Goal: Task Accomplishment & Management: Manage account settings

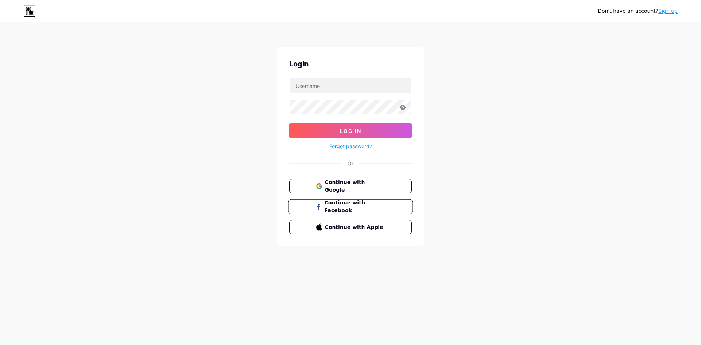
click at [350, 205] on span "Continue with Facebook" at bounding box center [354, 207] width 61 height 16
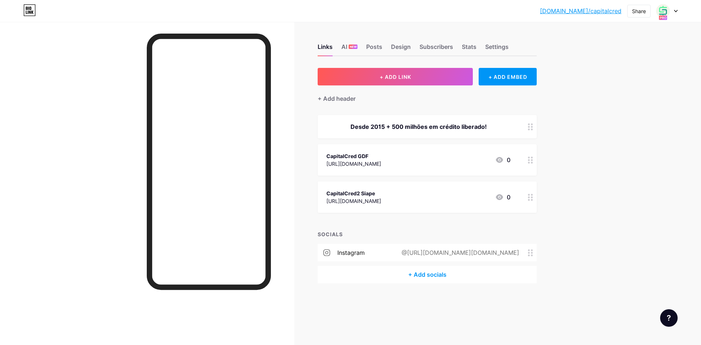
click at [420, 161] on div "CapitalCred GDF [URL][DOMAIN_NAME] 0" at bounding box center [418, 159] width 184 height 17
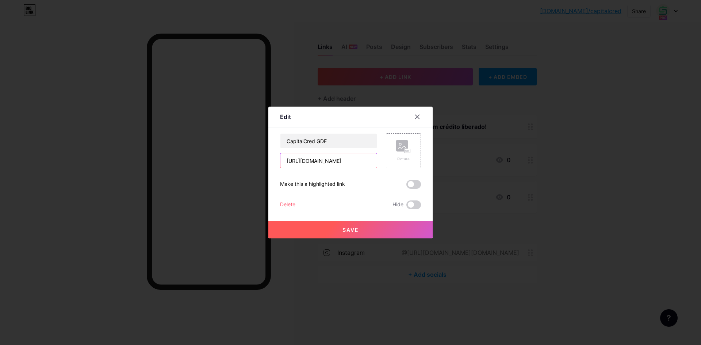
click at [341, 157] on input "[URL][DOMAIN_NAME]" at bounding box center [328, 160] width 96 height 15
click at [327, 161] on input "[URL][DOMAIN_NAME]" at bounding box center [328, 160] width 96 height 15
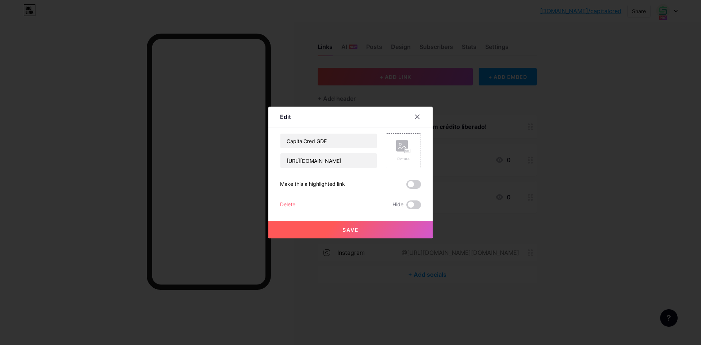
drag, startPoint x: 327, startPoint y: 161, endPoint x: 314, endPoint y: 185, distance: 27.7
click at [314, 185] on div "Make this a highlighted link" at bounding box center [312, 184] width 65 height 9
click at [333, 160] on input "[URL][DOMAIN_NAME]" at bounding box center [328, 160] width 96 height 15
drag, startPoint x: 360, startPoint y: 159, endPoint x: 299, endPoint y: 161, distance: 61.3
click at [284, 159] on input "[URL][DOMAIN_NAME]" at bounding box center [328, 160] width 96 height 15
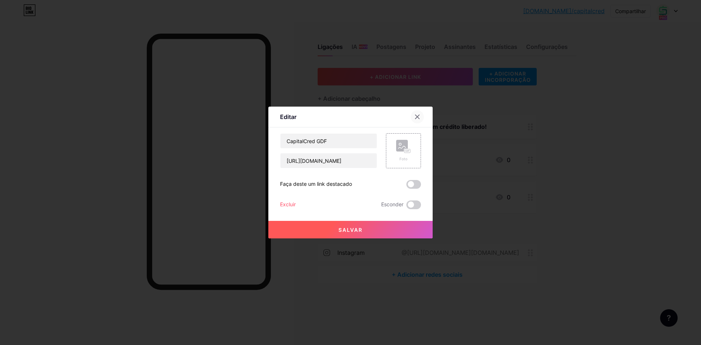
click at [413, 116] on div at bounding box center [417, 116] width 13 height 13
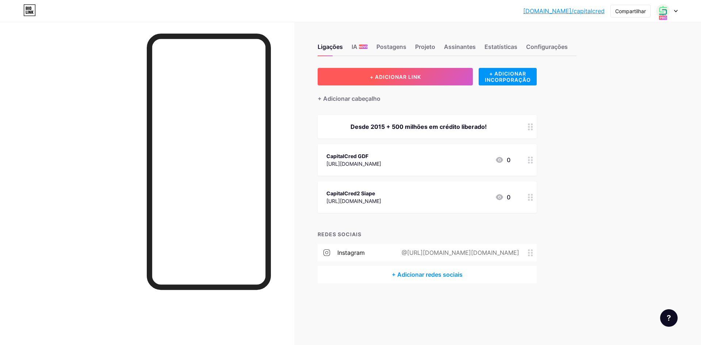
click at [402, 68] on button "+ ADICIONAR LINK" at bounding box center [394, 77] width 155 height 18
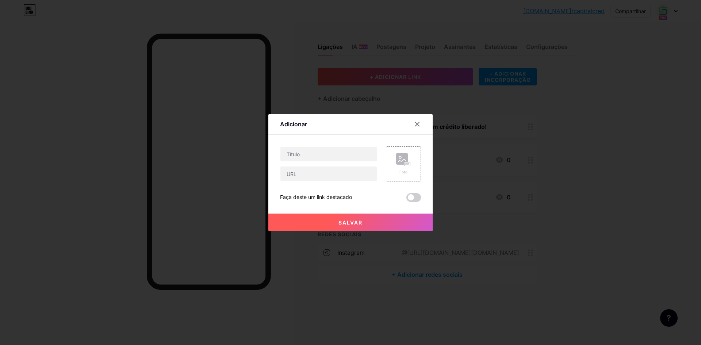
click at [400, 75] on div at bounding box center [350, 172] width 701 height 345
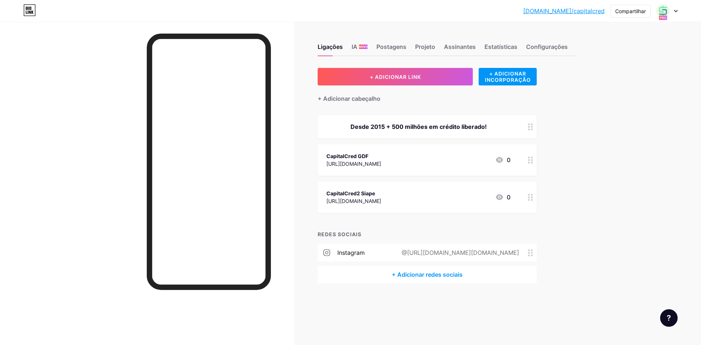
click at [379, 164] on font "[URL][DOMAIN_NAME]" at bounding box center [353, 164] width 55 height 6
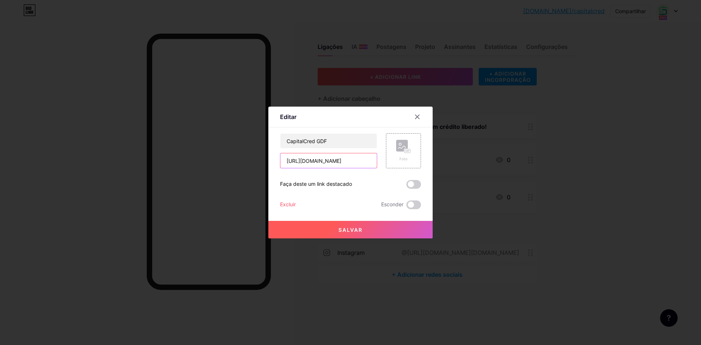
click at [331, 159] on input "[URL][DOMAIN_NAME]" at bounding box center [328, 160] width 96 height 15
paste input "[DOMAIN_NAME][URL]"
type input "[DOMAIN_NAME][URL]"
click at [419, 117] on icon at bounding box center [417, 117] width 6 height 6
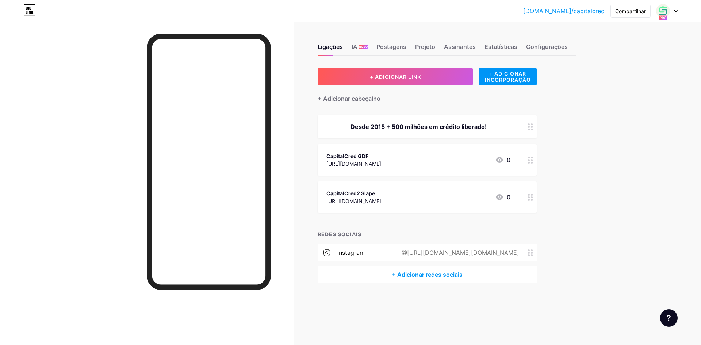
click at [400, 158] on div "CapitalCred GDF [URL][DOMAIN_NAME] 0" at bounding box center [418, 159] width 184 height 17
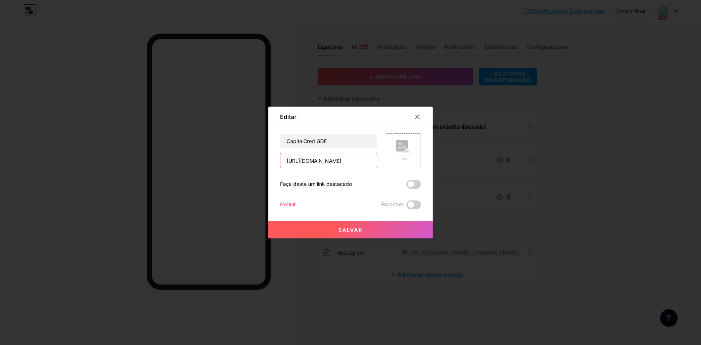
drag, startPoint x: 364, startPoint y: 157, endPoint x: 252, endPoint y: 161, distance: 111.7
click at [252, 161] on div "Editar Contente YouTube Reproduza vídeos do YouTube sem sair da sua página. ADI…" at bounding box center [350, 172] width 701 height 345
paste input "[DOMAIN_NAME][URL]"
type input "[DOMAIN_NAME][URL]"
click at [357, 228] on font "Salvar" at bounding box center [350, 230] width 24 height 6
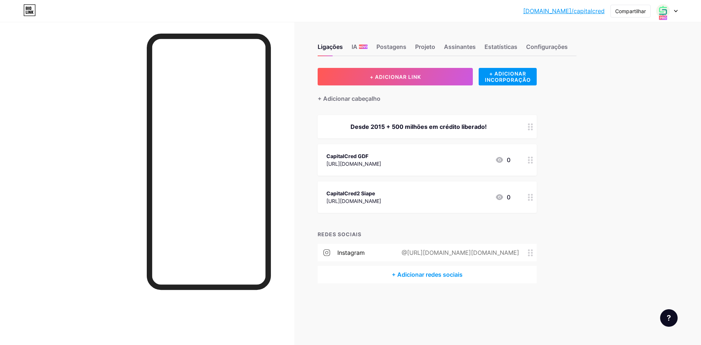
click at [400, 162] on div "CapitalCred GDF [URL][DOMAIN_NAME] 0" at bounding box center [418, 159] width 184 height 17
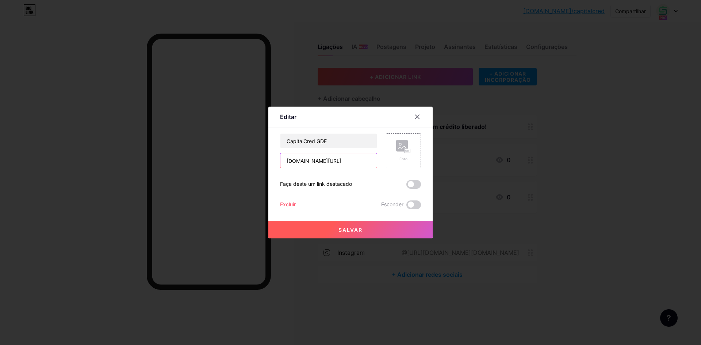
drag, startPoint x: 347, startPoint y: 161, endPoint x: 256, endPoint y: 158, distance: 91.6
click at [256, 158] on div "Editar Contente YouTube Reproduza vídeos do YouTube sem sair da sua página. ADI…" at bounding box center [350, 172] width 701 height 345
click at [337, 162] on input "[DOMAIN_NAME][URL]" at bounding box center [328, 160] width 96 height 15
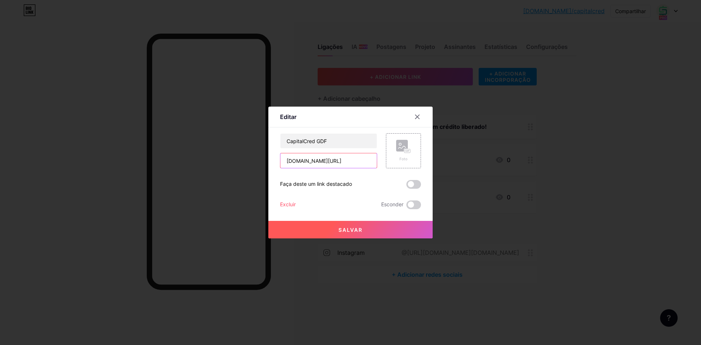
paste input "https://"
click at [360, 229] on font "Salvar" at bounding box center [350, 230] width 24 height 6
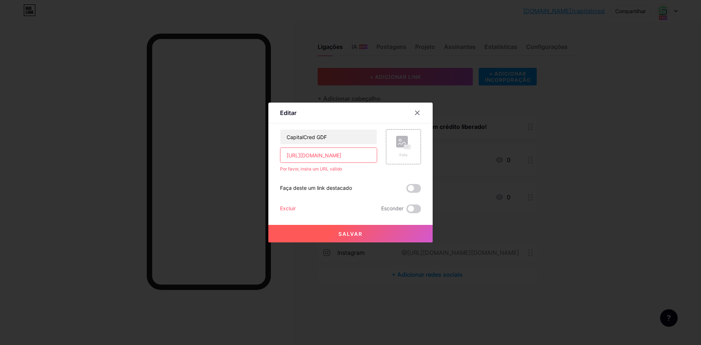
click at [288, 155] on input "[URL][DOMAIN_NAME]" at bounding box center [328, 155] width 96 height 15
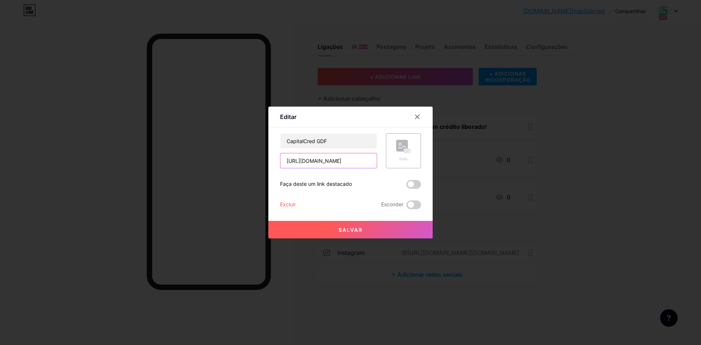
type input "[URL][DOMAIN_NAME]"
click at [357, 235] on button "Salvar" at bounding box center [350, 230] width 164 height 18
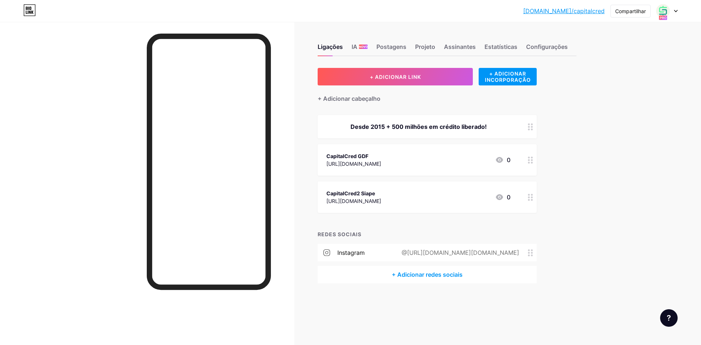
click at [448, 156] on div "CapitalCred GDF [URL][DOMAIN_NAME] 0" at bounding box center [418, 159] width 184 height 17
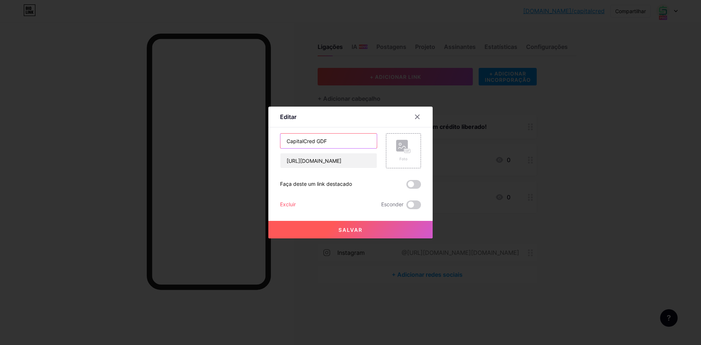
click at [285, 141] on input "CapitalCred GDF" at bounding box center [328, 141] width 96 height 15
type input "WHATS App - CapitalCred GDF"
click at [344, 231] on font "Salvar" at bounding box center [350, 230] width 24 height 6
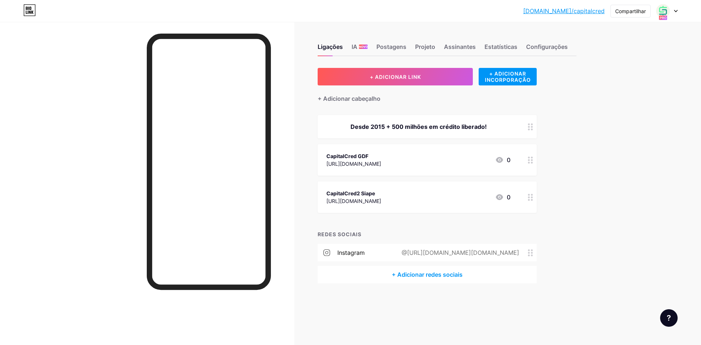
click at [370, 157] on div "CapitalCred GDF" at bounding box center [353, 156] width 55 height 8
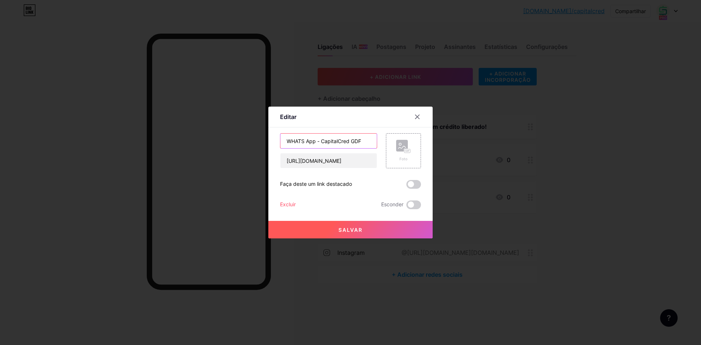
click at [347, 142] on input "WHATS App - CapitalCred GDF" at bounding box center [328, 141] width 96 height 15
click at [363, 228] on button "Salvar" at bounding box center [350, 230] width 164 height 18
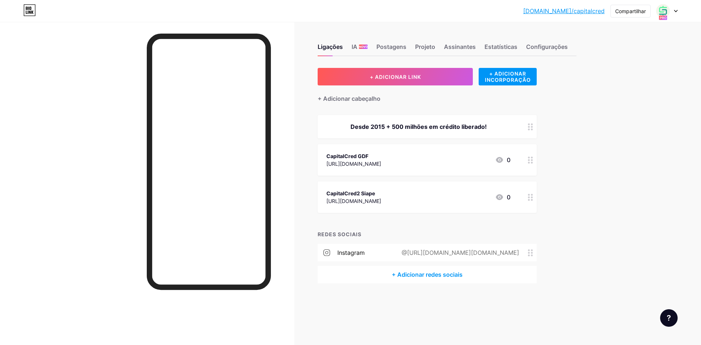
click at [409, 196] on div "CapitalCred2 Siape [URL][DOMAIN_NAME] 0" at bounding box center [418, 197] width 184 height 17
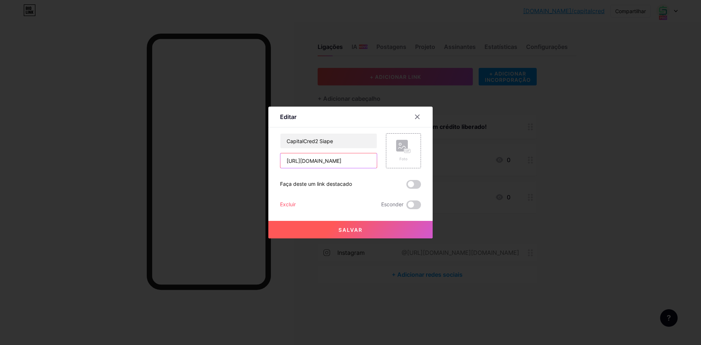
drag, startPoint x: 322, startPoint y: 161, endPoint x: 357, endPoint y: 162, distance: 34.7
click at [357, 162] on input "[URL][DOMAIN_NAME]" at bounding box center [328, 160] width 96 height 15
click at [327, 161] on input "[URL][DOMAIN_NAME]" at bounding box center [328, 160] width 96 height 15
drag, startPoint x: 322, startPoint y: 160, endPoint x: 354, endPoint y: 160, distance: 32.5
click at [354, 160] on input "[URL][DOMAIN_NAME]" at bounding box center [328, 160] width 96 height 15
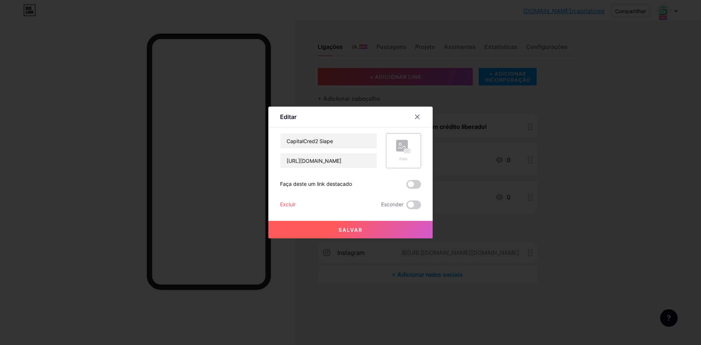
click at [402, 146] on rect at bounding box center [402, 146] width 12 height 12
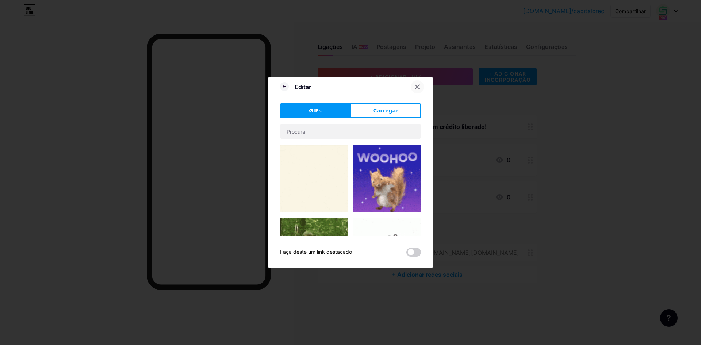
click at [419, 88] on icon at bounding box center [417, 87] width 6 height 6
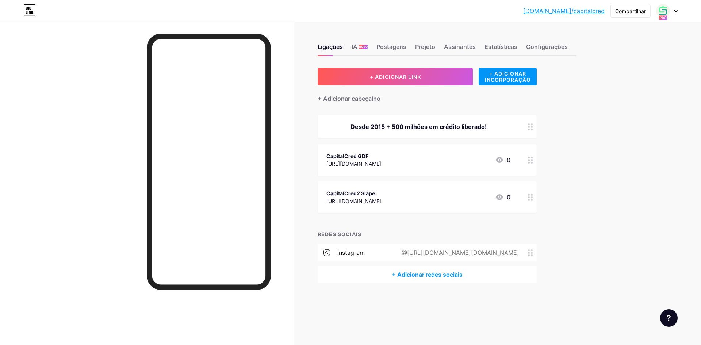
click at [446, 158] on div "CapitalCred GDF [URL][DOMAIN_NAME] 0" at bounding box center [418, 159] width 184 height 17
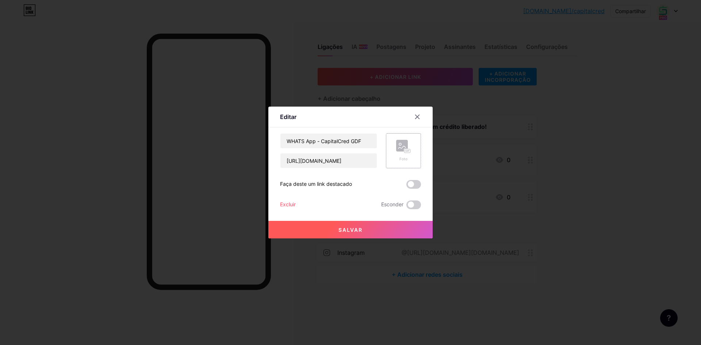
click at [406, 150] on rect at bounding box center [407, 151] width 6 height 4
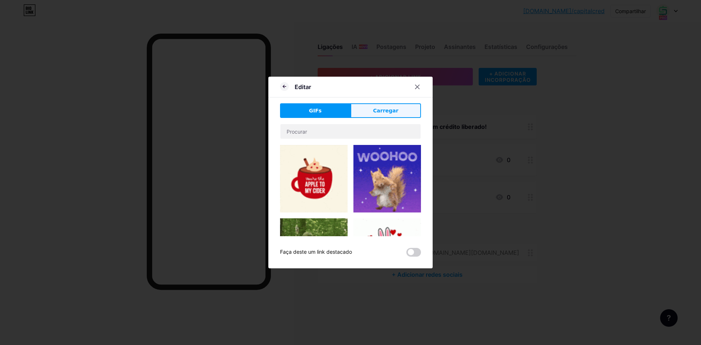
click at [376, 111] on font "Carregar" at bounding box center [385, 111] width 25 height 6
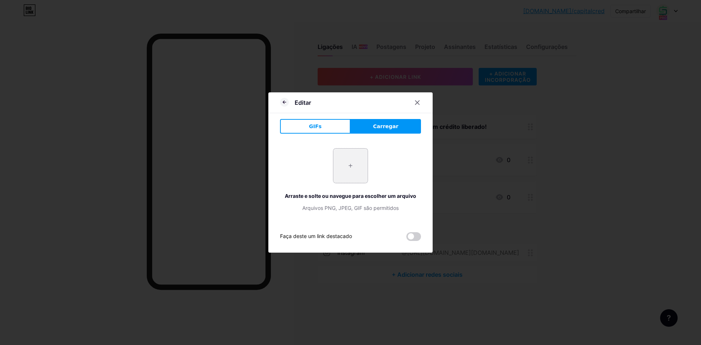
click at [353, 156] on input "file" at bounding box center [350, 166] width 34 height 34
type input "C:\fakepath\ChatGPT Image [DATE], 21_44_39.png"
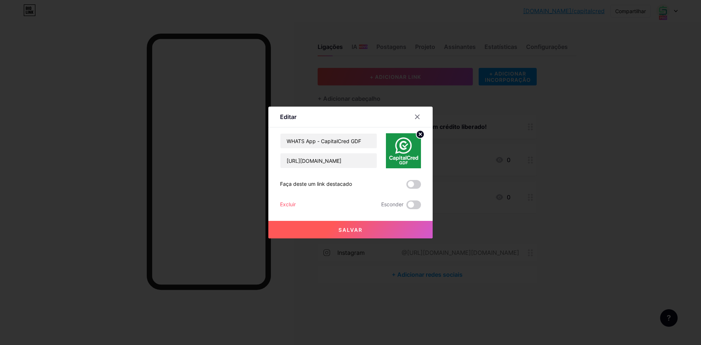
click at [353, 227] on font "Salvar" at bounding box center [350, 230] width 24 height 6
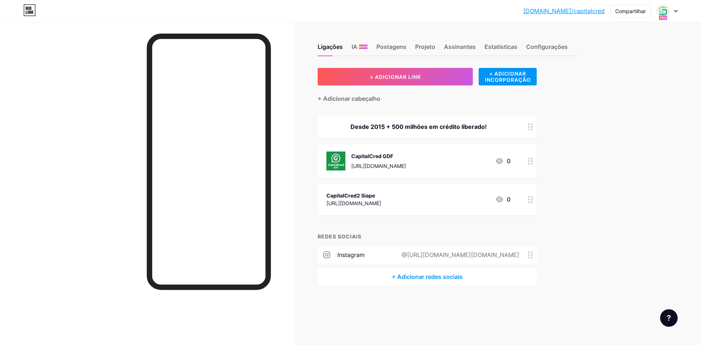
click at [445, 161] on div "CapitalCred GDF [URL][DOMAIN_NAME] 0" at bounding box center [418, 160] width 184 height 19
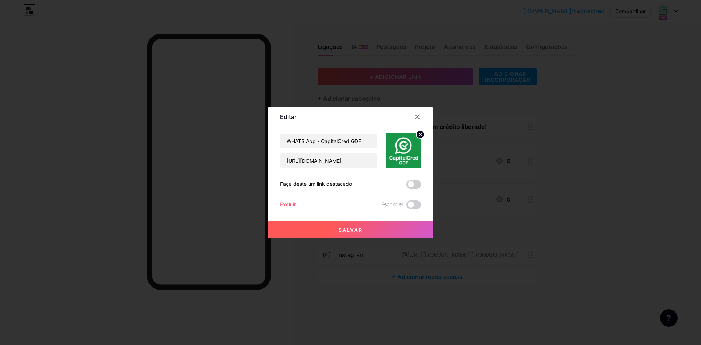
click at [401, 146] on img at bounding box center [403, 150] width 35 height 35
click at [419, 133] on icon at bounding box center [420, 134] width 3 height 3
click at [402, 144] on rect at bounding box center [402, 146] width 12 height 12
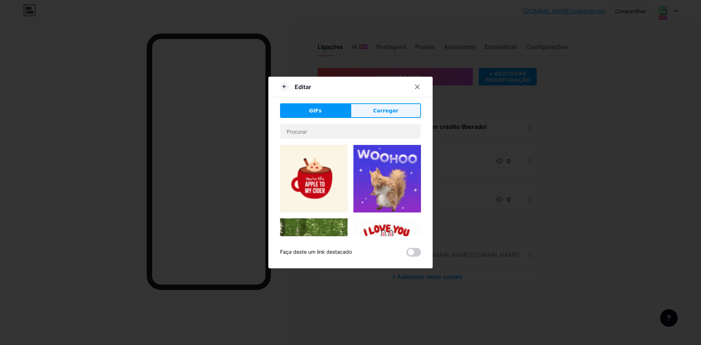
click at [370, 109] on button "Carregar" at bounding box center [385, 110] width 70 height 15
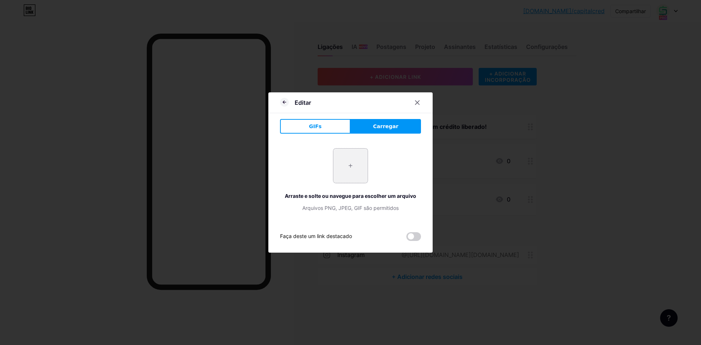
click at [346, 160] on input "file" at bounding box center [350, 166] width 34 height 34
type input "C:\fakepath\WhatsApp Image [DATE] 21.46.06.jpeg"
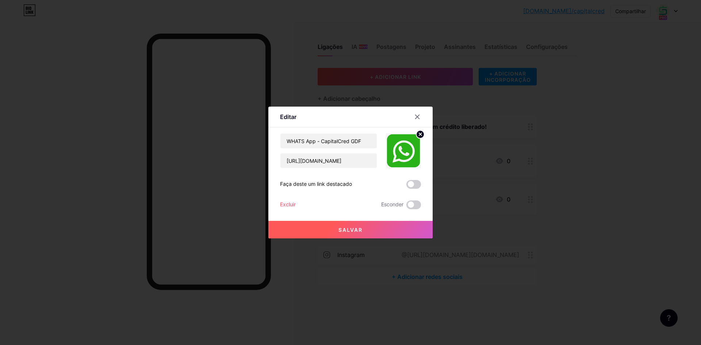
click at [359, 226] on button "Salvar" at bounding box center [350, 230] width 164 height 18
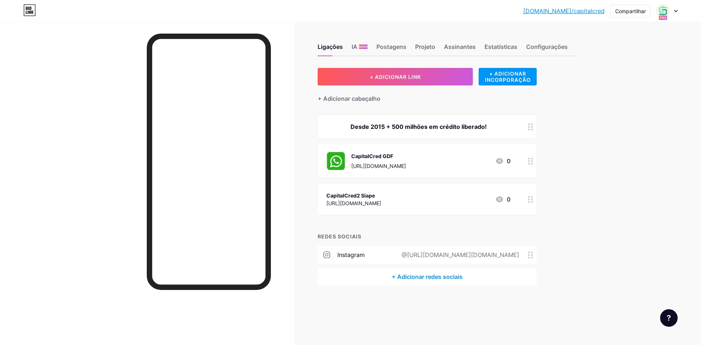
click at [420, 191] on div "CapitalCred2 Siape [URL][DOMAIN_NAME] 0" at bounding box center [418, 199] width 184 height 17
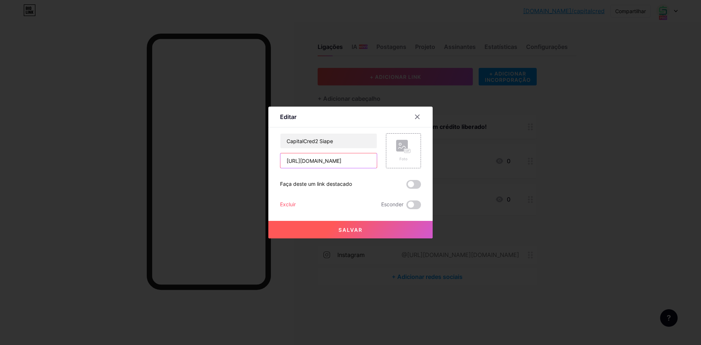
drag, startPoint x: 322, startPoint y: 161, endPoint x: 357, endPoint y: 161, distance: 34.7
click at [357, 161] on input "[URL][DOMAIN_NAME]" at bounding box center [328, 160] width 96 height 15
click at [332, 163] on input "[URL][DOMAIN_NAME]" at bounding box center [328, 160] width 96 height 15
paste input "[DOMAIN_NAME][URL][PHONE_NUMBER]"
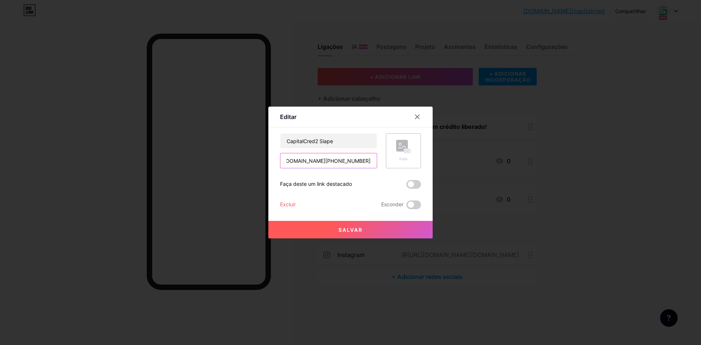
type input "[URL][DOMAIN_NAME][PHONE_NUMBER]"
click at [400, 156] on div "Foto" at bounding box center [403, 158] width 15 height 5
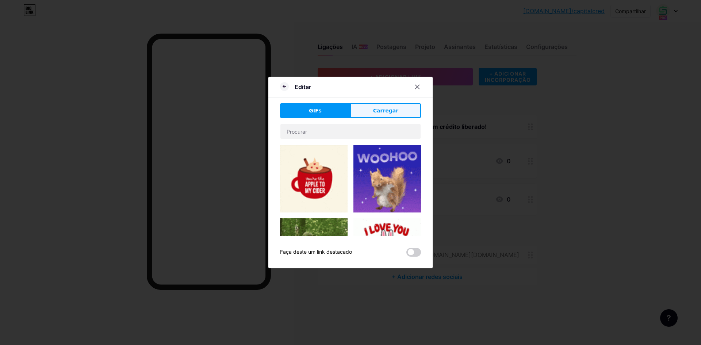
click at [389, 115] on button "Carregar" at bounding box center [385, 110] width 70 height 15
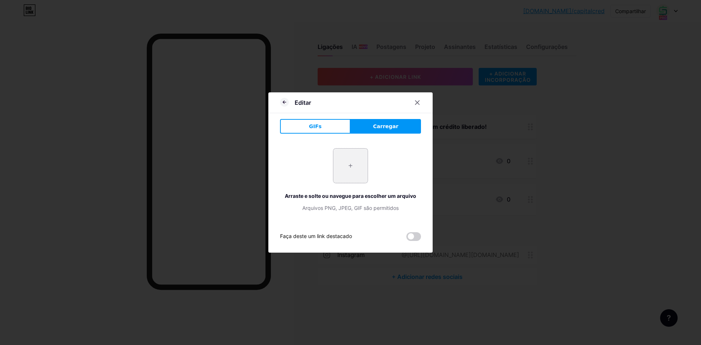
click at [359, 162] on input "file" at bounding box center [350, 166] width 34 height 34
type input "C:\fakepath\WhatsApp Image [DATE] 21.46.06.jpeg"
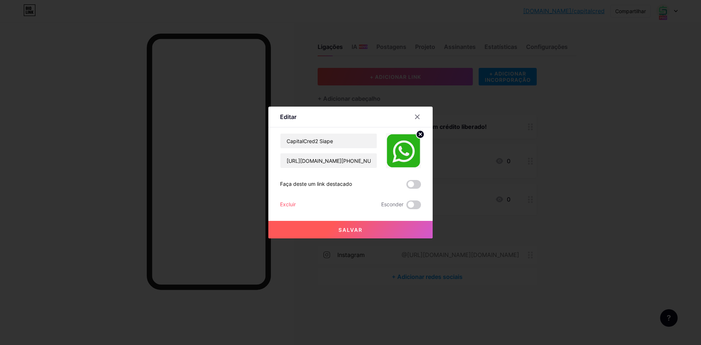
click at [377, 231] on button "Salvar" at bounding box center [350, 230] width 164 height 18
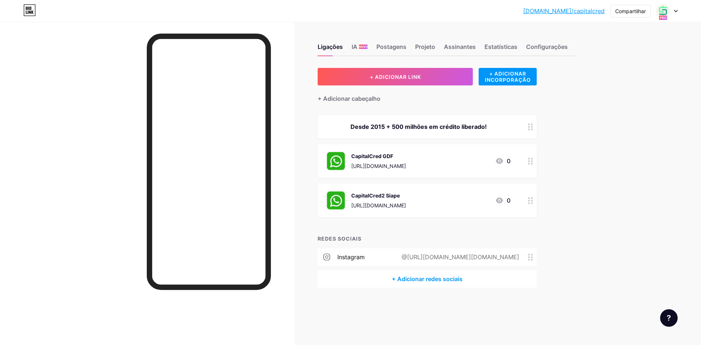
click at [457, 160] on div "CapitalCred GDF [URL][DOMAIN_NAME] 0" at bounding box center [418, 160] width 184 height 19
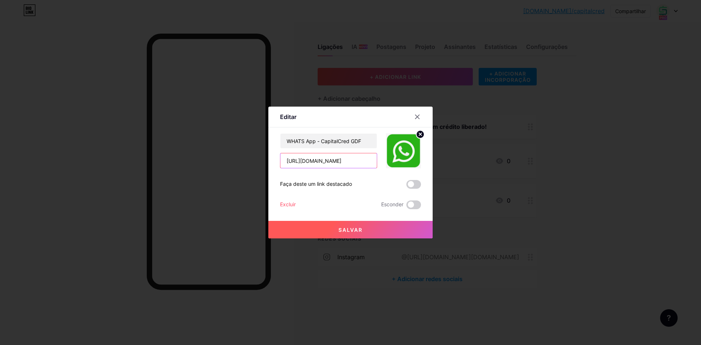
drag, startPoint x: 329, startPoint y: 160, endPoint x: 362, endPoint y: 160, distance: 32.8
click at [362, 160] on input "[URL][DOMAIN_NAME]" at bounding box center [328, 160] width 96 height 15
paste input "[DOMAIN_NAME][URL][PHONE_NUMBER]"
click at [337, 164] on input "[URL][DOMAIN_NAME][PHONE_NUMBER]" at bounding box center [328, 160] width 96 height 15
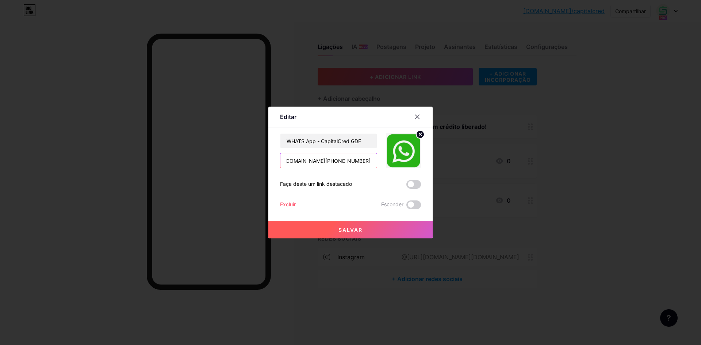
type input "[URL][DOMAIN_NAME][PHONE_NUMBER]"
click at [366, 231] on button "Salvar" at bounding box center [350, 230] width 164 height 18
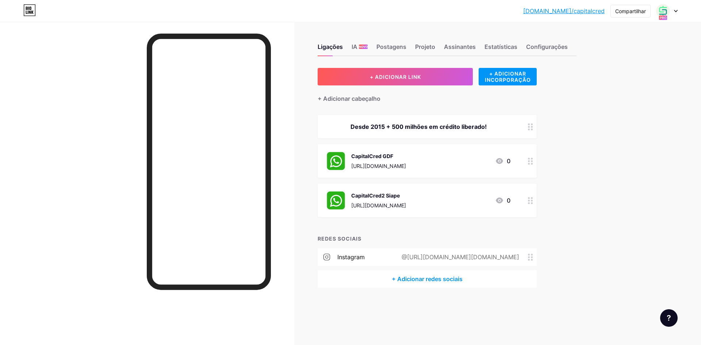
click at [388, 156] on font "CapitalCred GDF" at bounding box center [372, 156] width 42 height 6
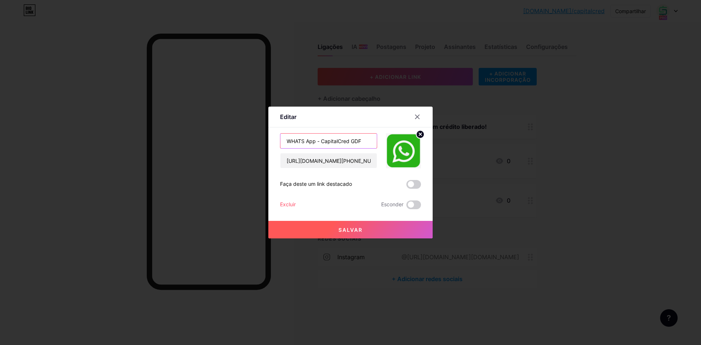
drag, startPoint x: 316, startPoint y: 139, endPoint x: 305, endPoint y: 138, distance: 11.4
click at [305, 138] on input "WHATS App - CapitalCred GDF" at bounding box center [328, 141] width 96 height 15
click at [304, 139] on input "WHATSAPP - CapitalCred GDF" at bounding box center [328, 141] width 96 height 15
click at [288, 141] on input "WHATS APP - CapitalCred GDF" at bounding box center [328, 141] width 96 height 15
type input "WHATS APP - CapitalCred GDF"
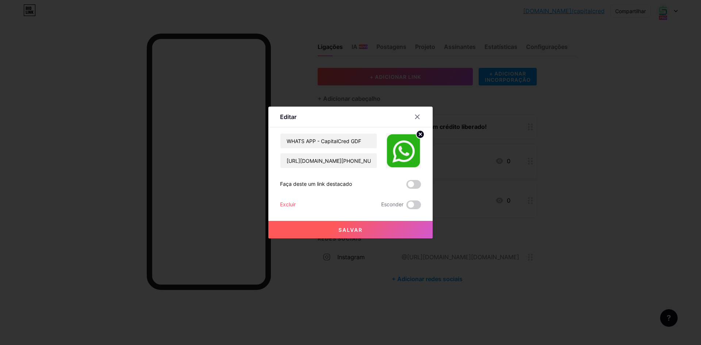
click at [351, 230] on font "Salvar" at bounding box center [350, 230] width 24 height 6
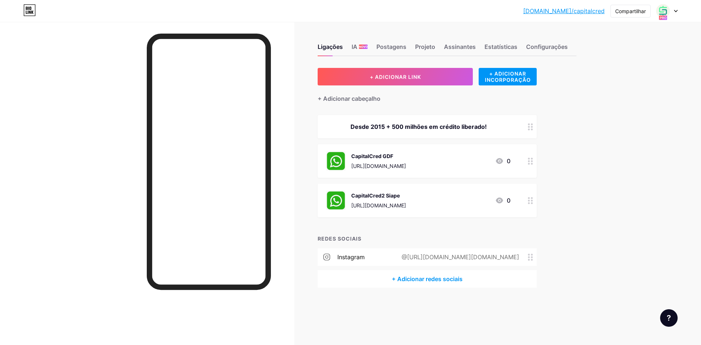
click at [374, 159] on div "CapitalCred GDF" at bounding box center [378, 156] width 55 height 8
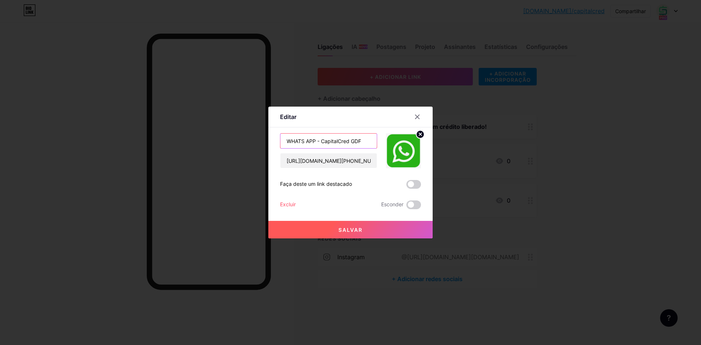
drag, startPoint x: 316, startPoint y: 141, endPoint x: 266, endPoint y: 141, distance: 50.4
click at [266, 141] on div "Editar Contente YouTube Reproduza vídeos do YouTube sem sair da sua página. ADI…" at bounding box center [350, 172] width 701 height 345
click at [368, 226] on button "Salvar" at bounding box center [350, 230] width 164 height 18
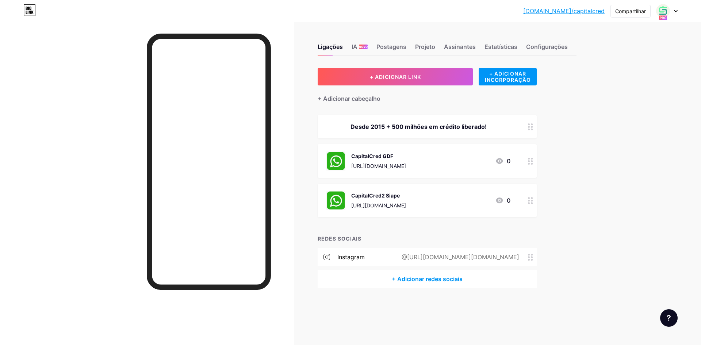
click at [399, 198] on div "CapitalCred2 Siape" at bounding box center [378, 196] width 55 height 8
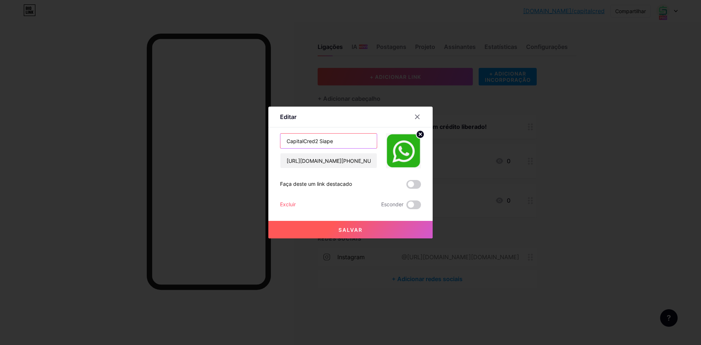
click at [286, 140] on input "CapitalCred2 Siape" at bounding box center [328, 141] width 96 height 15
paste input "WHATS APP"
drag, startPoint x: 353, startPoint y: 140, endPoint x: 370, endPoint y: 143, distance: 17.8
click at [370, 143] on input "WHATS APP CapitalCred2 Siape" at bounding box center [328, 141] width 96 height 15
type input "WHATS APP CapitalCred2 SIAPE"
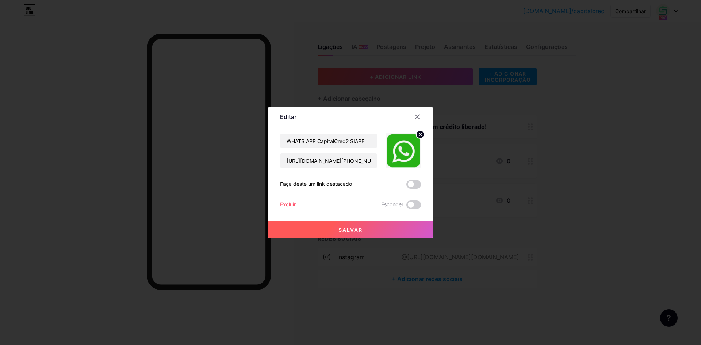
click at [349, 231] on font "Salvar" at bounding box center [350, 230] width 24 height 6
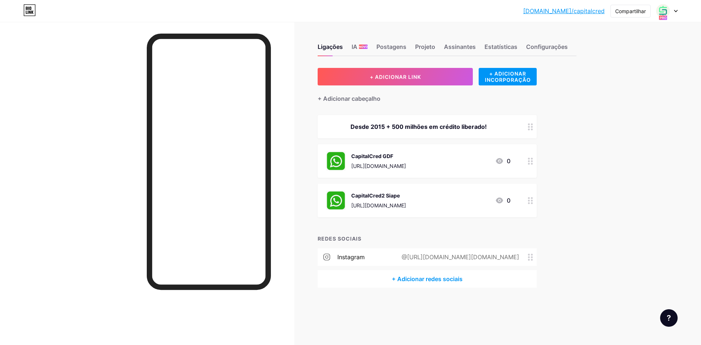
click at [396, 197] on font "CapitalCred2 Siape" at bounding box center [375, 195] width 49 height 6
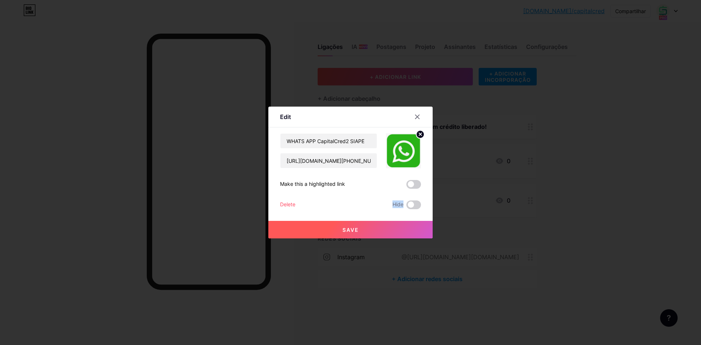
click at [396, 197] on div "WHATS APP CapitalCred2 SIAPE [URL][DOMAIN_NAME][PHONE_NUMBER] Make this a highl…" at bounding box center [350, 171] width 141 height 76
click at [348, 139] on input "WHATS APP CapitalCred2 SIAPE" at bounding box center [328, 141] width 96 height 15
type input "WHATS APP CapitalCred SIAPE"
click at [356, 234] on button "Salvar" at bounding box center [350, 230] width 164 height 18
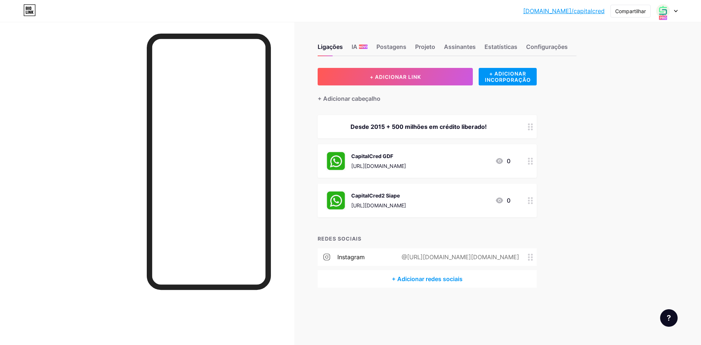
click at [390, 200] on div "CapitalCred2 Siape [URL][DOMAIN_NAME]" at bounding box center [378, 200] width 55 height 19
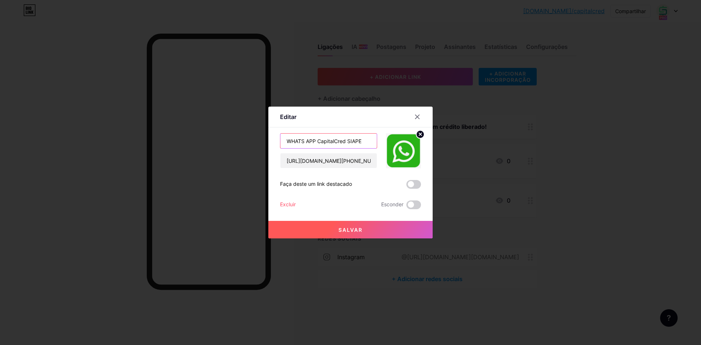
click at [348, 140] on input "WHATS APP CapitalCred SIAPE" at bounding box center [328, 141] width 96 height 15
type input "WHATS APP CapitalCred - SIAPE"
click at [358, 228] on font "Salvar" at bounding box center [350, 230] width 24 height 6
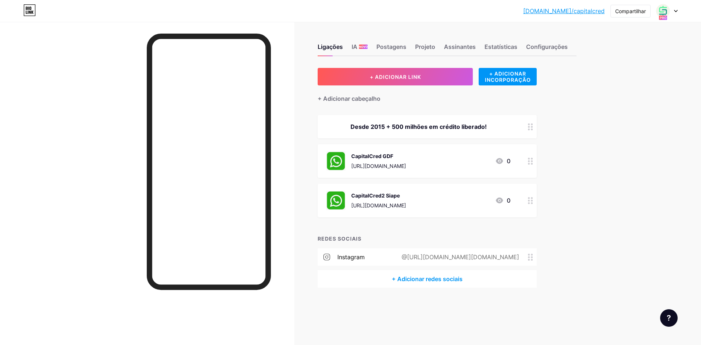
click at [401, 159] on div "CapitalCred GDF" at bounding box center [378, 156] width 55 height 8
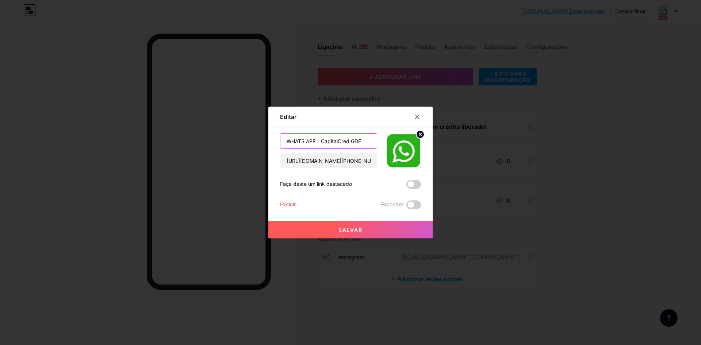
click at [351, 140] on input "WHATS APP - CapitalCred GDF" at bounding box center [328, 141] width 96 height 15
type input "WHATS APP - CapitalCred - GDF"
click at [343, 228] on font "Salvar" at bounding box center [350, 230] width 24 height 6
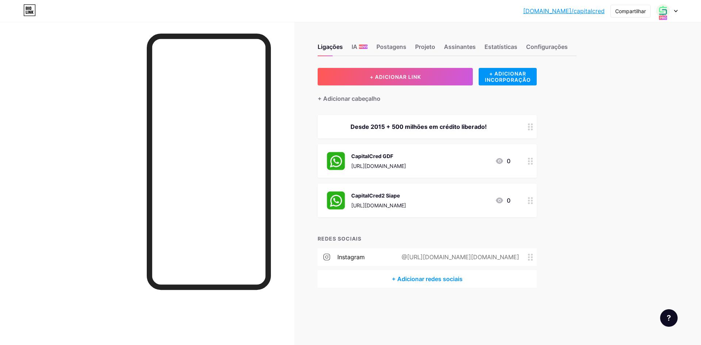
click at [400, 155] on div "CapitalCred GDF" at bounding box center [378, 156] width 55 height 8
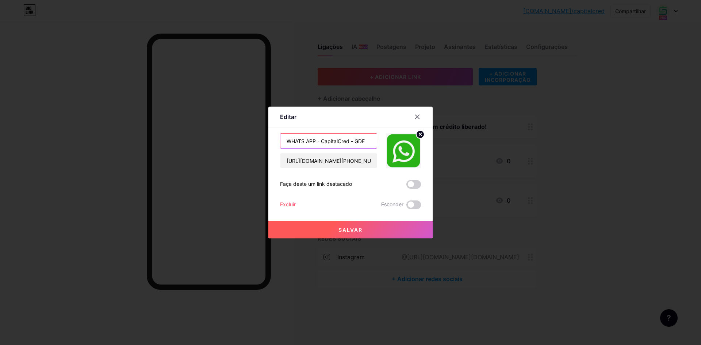
click at [287, 141] on input "WHATS APP - CapitalCred - GDF" at bounding box center [328, 141] width 96 height 15
type input "WHATS APP - CapitalCred - GDF"
click at [363, 229] on button "Salvar" at bounding box center [350, 230] width 164 height 18
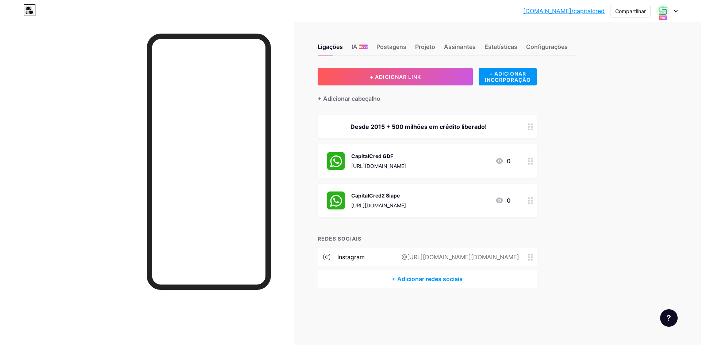
click at [399, 161] on div "CapitalCred GDF [URL][DOMAIN_NAME]" at bounding box center [378, 160] width 55 height 19
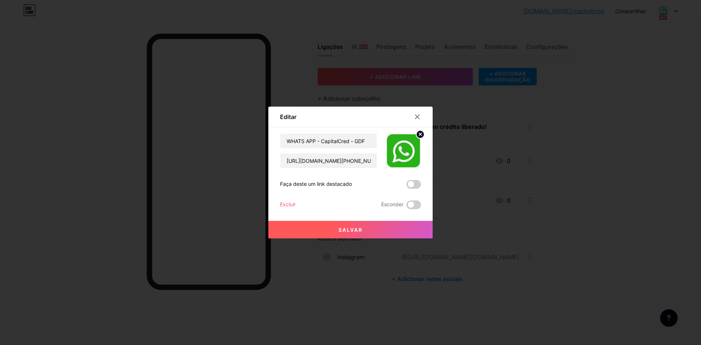
click at [346, 231] on font "Salvar" at bounding box center [350, 230] width 24 height 6
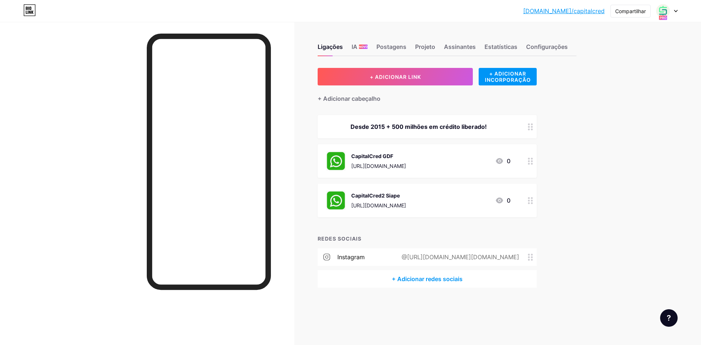
click at [385, 201] on div "[URL][DOMAIN_NAME]" at bounding box center [378, 205] width 55 height 8
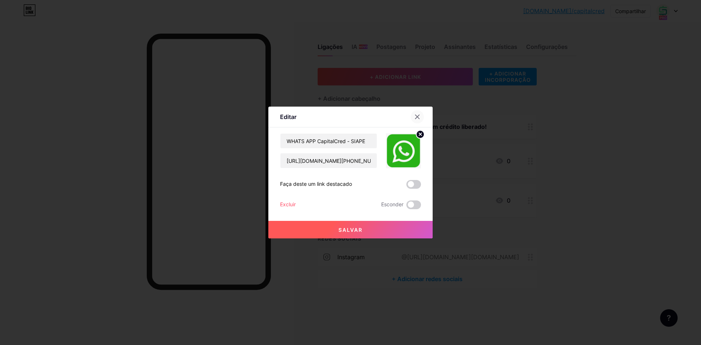
click at [417, 114] on icon at bounding box center [417, 117] width 6 height 6
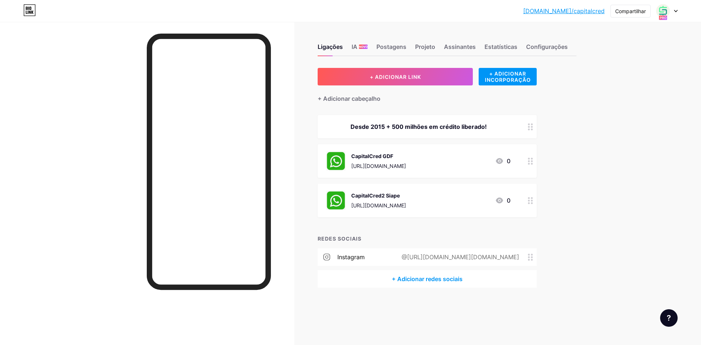
click at [405, 172] on div "CapitalCred GDF [URL][DOMAIN_NAME] 0" at bounding box center [426, 161] width 219 height 34
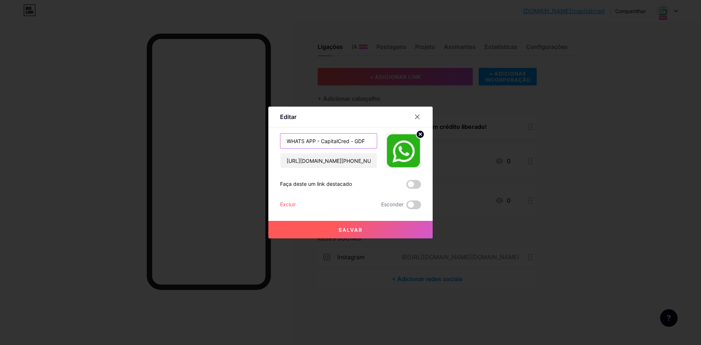
click at [319, 139] on input "WHATS APP - CapitalCred - GDF" at bounding box center [328, 141] width 96 height 15
type input "WHATS APP CapitalCred - GDF"
click at [353, 235] on button "Salvar" at bounding box center [350, 230] width 164 height 18
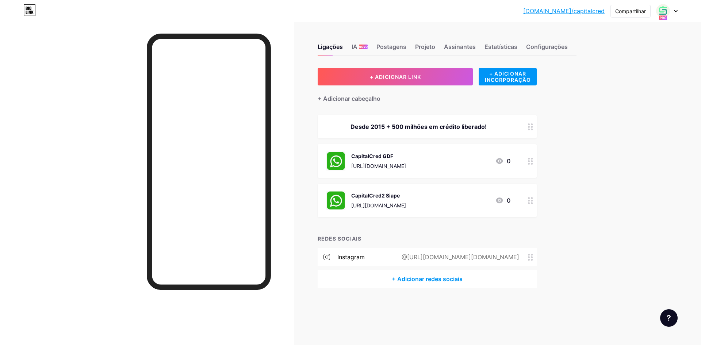
click at [404, 164] on font "[URL][DOMAIN_NAME]" at bounding box center [378, 166] width 55 height 6
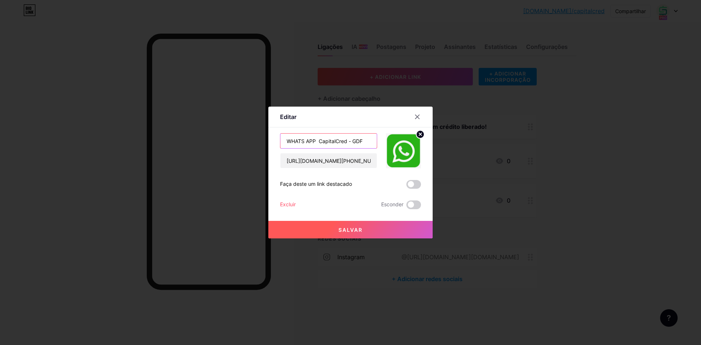
click at [318, 141] on input "WHATS APP CapitalCred - GDF" at bounding box center [328, 141] width 96 height 15
type input "WHATS APP CapitalCred - GDF"
click at [367, 232] on button "Salvar" at bounding box center [350, 230] width 164 height 18
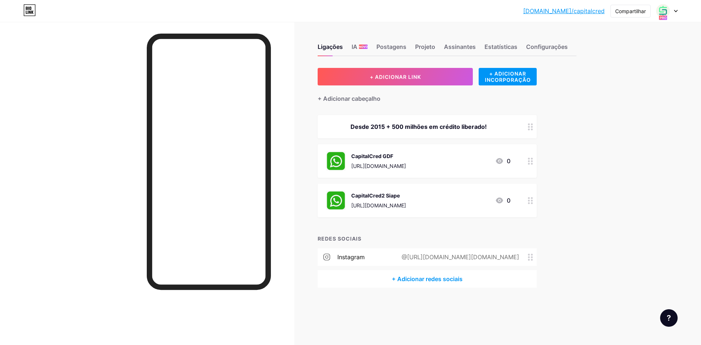
click at [373, 122] on div "Desde 2015 + 500 milhões em crédito liberado!" at bounding box center [418, 126] width 184 height 9
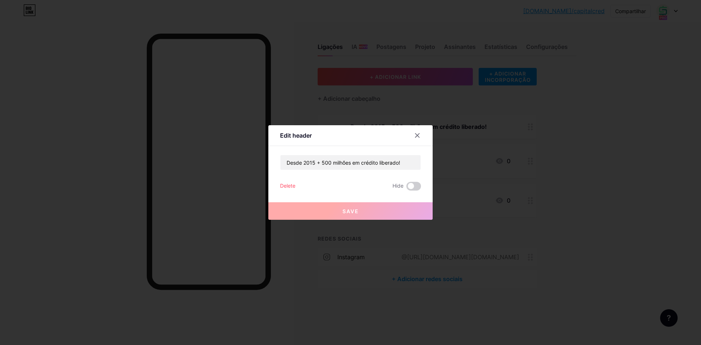
click at [373, 122] on div at bounding box center [350, 172] width 701 height 345
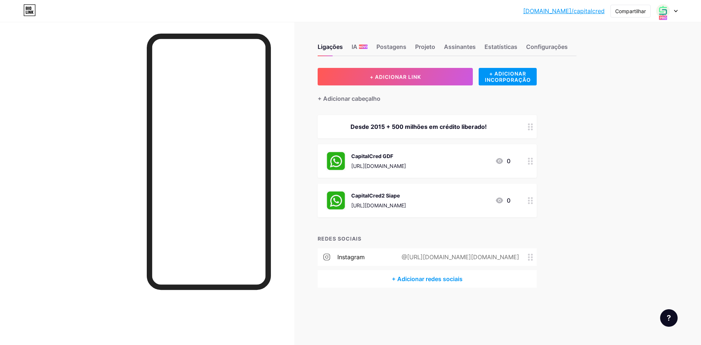
click at [372, 124] on font "Desde 2015 + 500 milhões em crédito liberado!" at bounding box center [418, 126] width 136 height 7
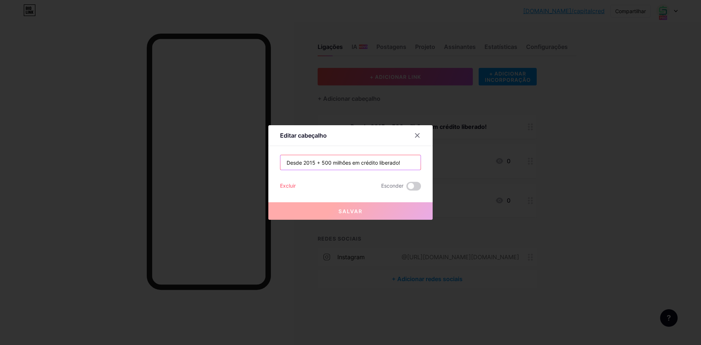
click at [342, 165] on input "Desde 2015 + 500 milhões em crédito liberado!" at bounding box center [350, 162] width 140 height 15
paste input "💸 Cansado de pagar juros abusivos? Desde 2015 já ajudamos servidores a economiz"
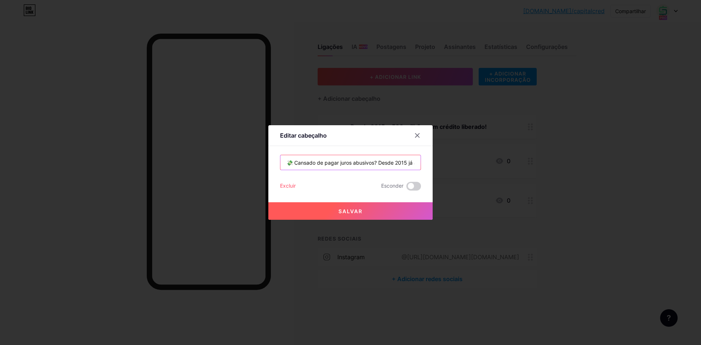
scroll to position [0, 80]
click at [348, 165] on input "💸 Cansado de pagar juros abusivos? Desde 2015 já ajudamos servidores a economiz" at bounding box center [350, 162] width 140 height 15
drag, startPoint x: 335, startPoint y: 161, endPoint x: 329, endPoint y: 162, distance: 5.9
click at [329, 162] on input "💸 Cansado de pagar juros abusivos? Desde 2015 já ajudamos servidores a economiz" at bounding box center [350, 162] width 140 height 15
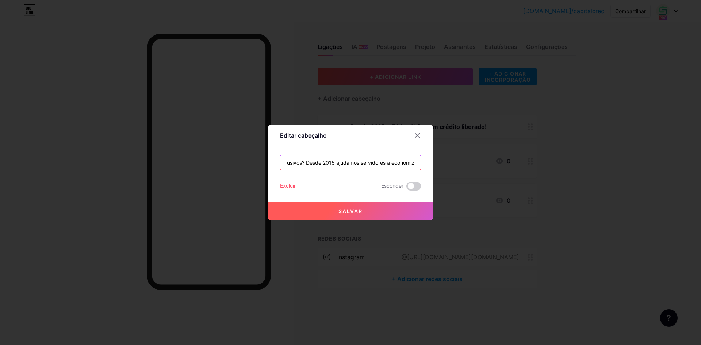
click at [414, 163] on input "💸 Cansado de pagar juros abusivos? Desde 2015 ajudamos servidores a economiz" at bounding box center [350, 162] width 140 height 15
type input "💸 Cansado de pagar juros abusivos? Desde 2015 ajudamos servidores a economizar."
click at [362, 206] on button "Salvar" at bounding box center [350, 211] width 164 height 18
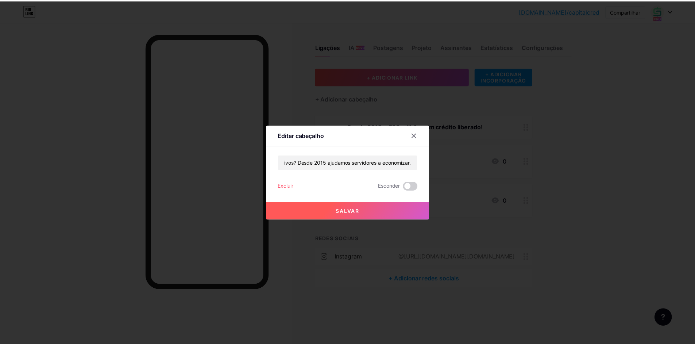
scroll to position [0, 0]
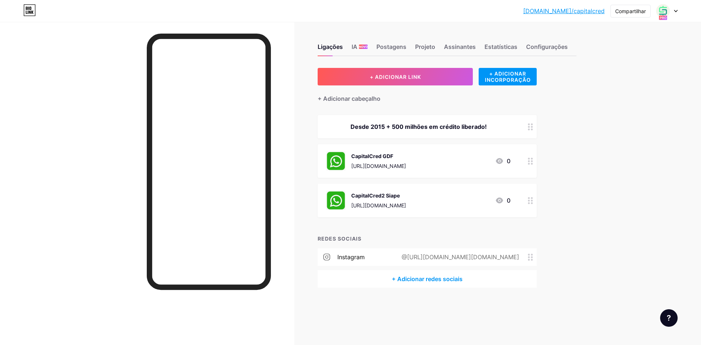
click at [408, 257] on font "@[URL][DOMAIN_NAME][DOMAIN_NAME]" at bounding box center [460, 256] width 118 height 7
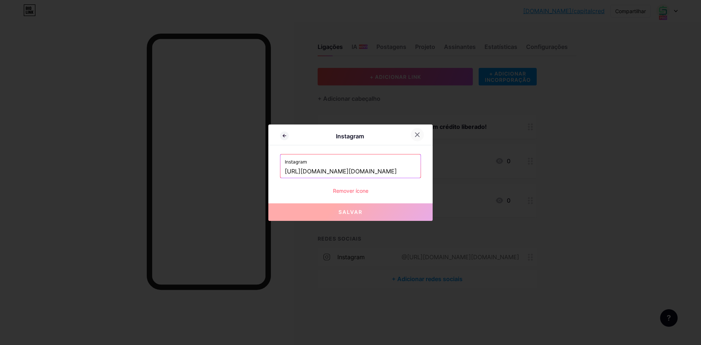
click at [418, 133] on icon at bounding box center [417, 135] width 6 height 6
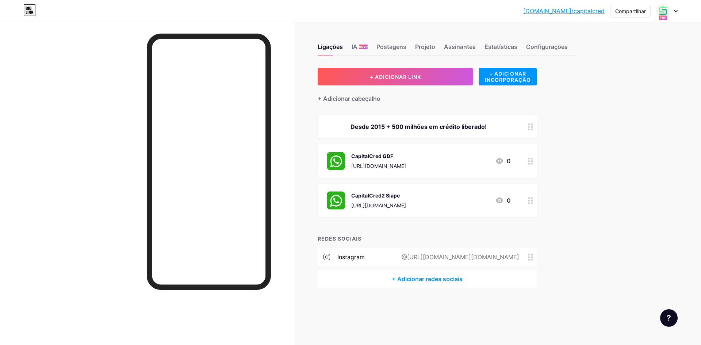
click at [354, 255] on font "Instagram" at bounding box center [350, 256] width 27 height 7
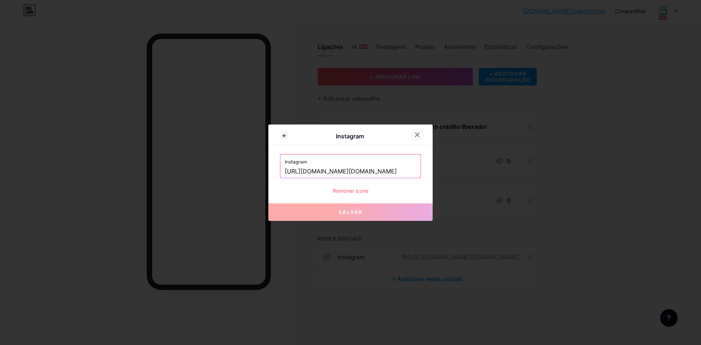
click at [419, 133] on icon at bounding box center [417, 134] width 4 height 4
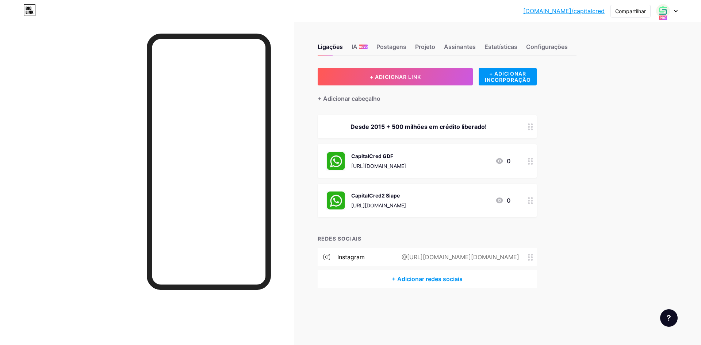
click at [527, 258] on div "@[URL][DOMAIN_NAME][DOMAIN_NAME]" at bounding box center [459, 257] width 138 height 9
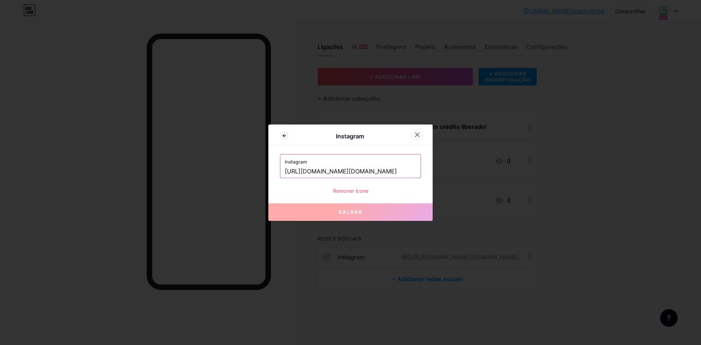
click at [418, 134] on icon at bounding box center [417, 135] width 6 height 6
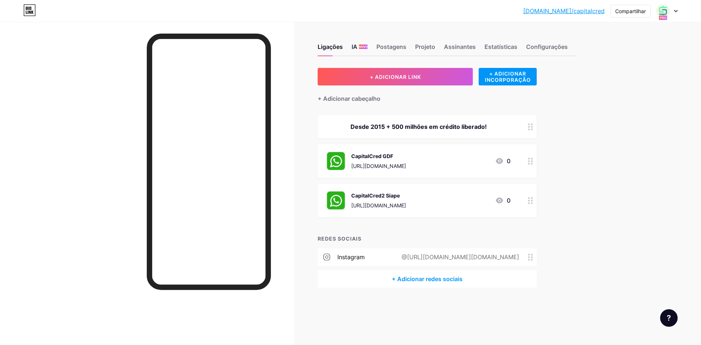
click at [359, 44] on div "IA NOVO" at bounding box center [359, 48] width 16 height 13
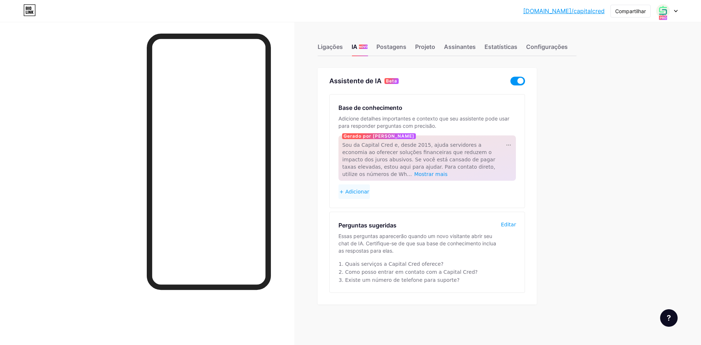
click at [513, 81] on span at bounding box center [517, 81] width 15 height 9
click at [510, 83] on input "checkbox" at bounding box center [510, 83] width 0 height 0
click at [390, 47] on font "Postagens" at bounding box center [391, 46] width 30 height 7
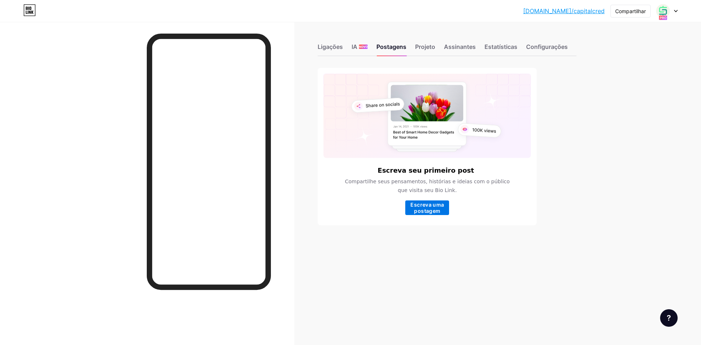
click at [424, 207] on font "Escreva uma postagem" at bounding box center [427, 207] width 34 height 12
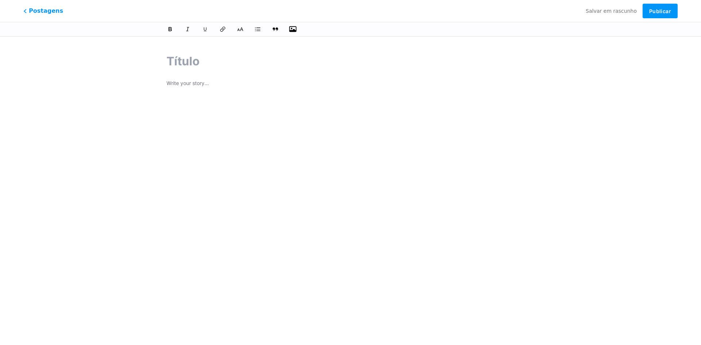
click at [290, 30] on icon "button" at bounding box center [292, 29] width 7 height 6
click at [0, 0] on input "file" at bounding box center [0, 0] width 0 height 0
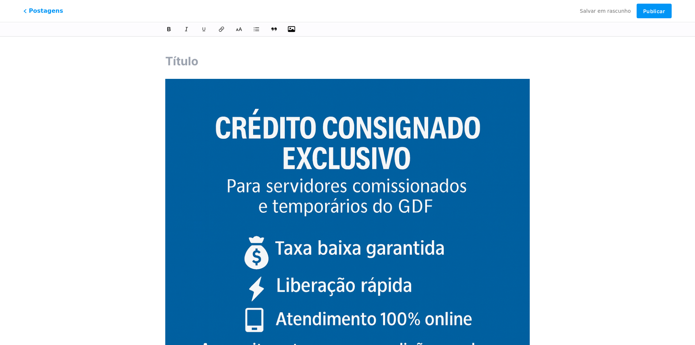
click at [265, 61] on input "text" at bounding box center [347, 62] width 365 height 18
paste input "🚨 ATENÇÃO SERVIDORES DO GDF 🚨 já podem garantir crédito consignado exclusivo! 💰…"
type input "🚨 ATENÇÃO SERVIDORES DO GDF 🚨 já podem garantir crédito consignado exclusivo! 💰…"
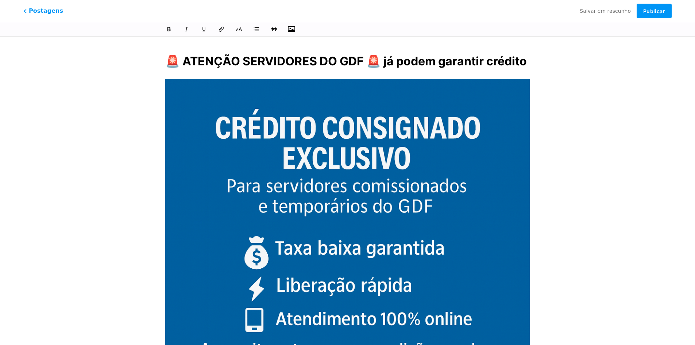
scroll to position [0, 1594]
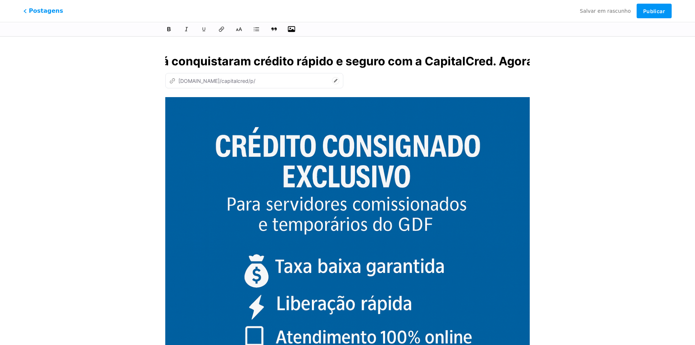
type input "atencao-servidores-do-gdf-ja-podem-garantir-credito-consignado-exclusivo-taxas-…"
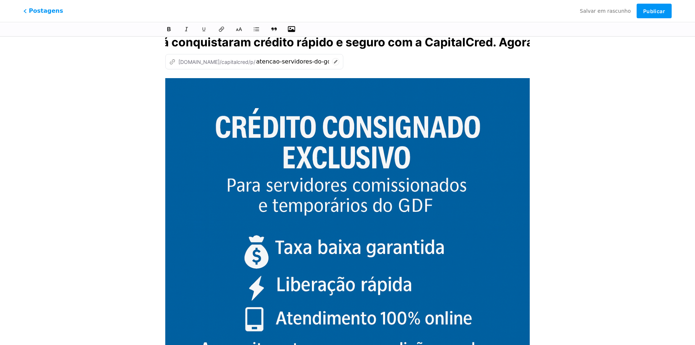
scroll to position [0, 0]
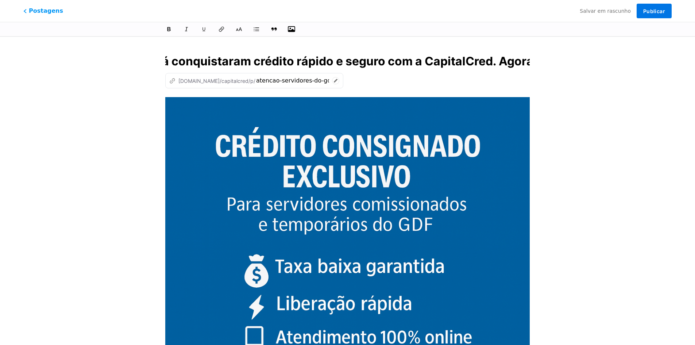
type input "🚨 ATENÇÃO SERVIDORES DO GDF 🚨 já podem garantir crédito consignado exclusivo! 💰…"
click at [655, 10] on font "Publicar" at bounding box center [654, 11] width 22 height 6
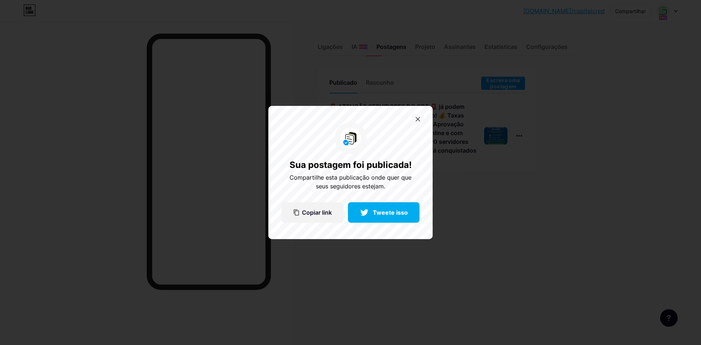
click at [418, 119] on icon at bounding box center [418, 119] width 4 height 4
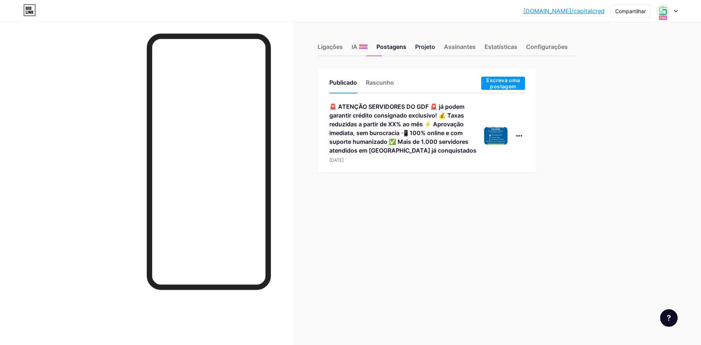
click at [432, 49] on font "Projeto" at bounding box center [425, 46] width 20 height 7
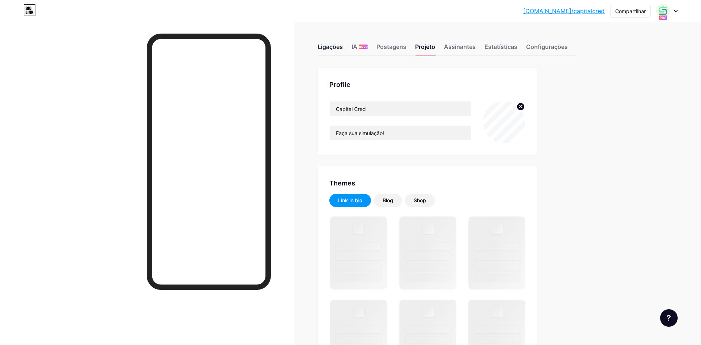
click at [341, 46] on font "Ligações" at bounding box center [329, 46] width 25 height 7
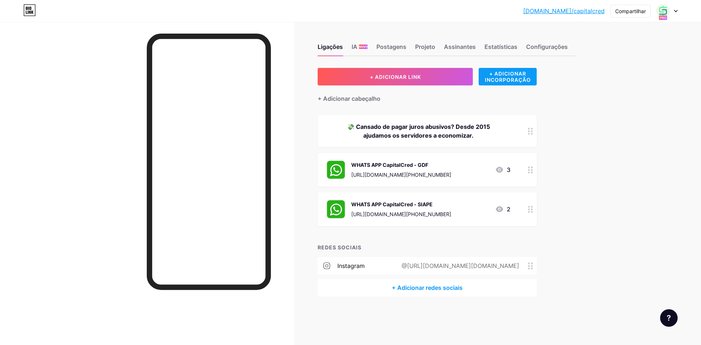
click at [498, 80] on font "+ ADICIONAR INCORPORAÇÃO" at bounding box center [508, 76] width 46 height 12
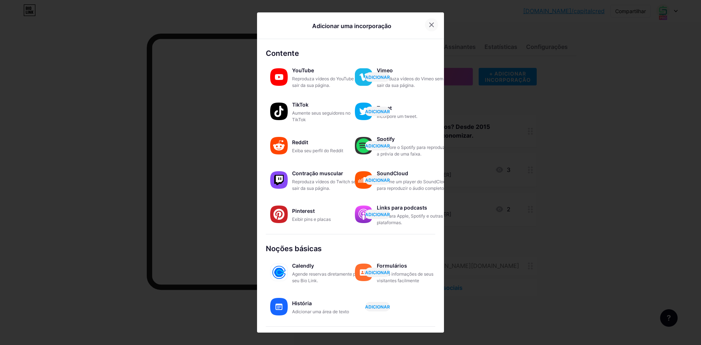
click at [428, 27] on icon at bounding box center [431, 25] width 6 height 6
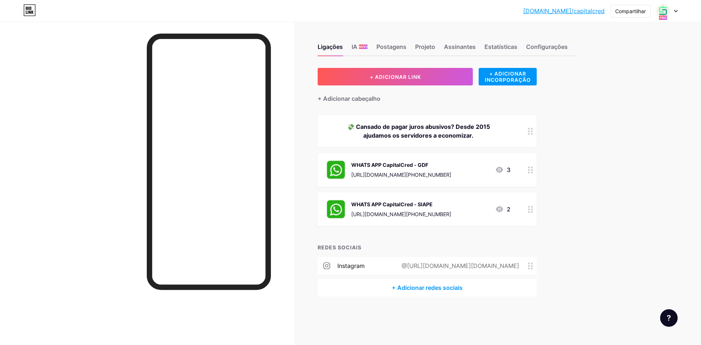
click at [559, 12] on font "[DOMAIN_NAME]/capitalcred" at bounding box center [563, 10] width 81 height 7
click at [386, 46] on font "Postagens" at bounding box center [391, 46] width 30 height 7
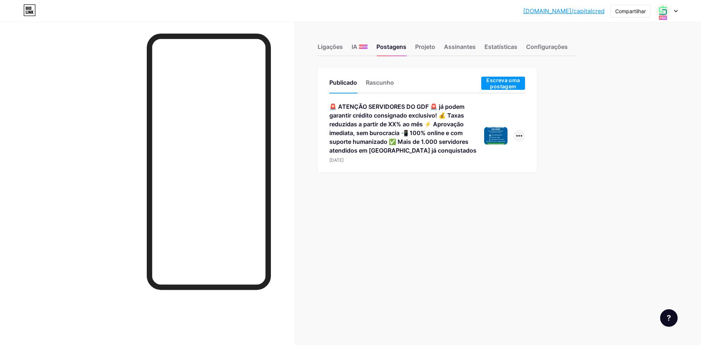
click at [517, 135] on div at bounding box center [519, 136] width 12 height 12
click at [496, 183] on font "Editar" at bounding box center [493, 182] width 14 height 6
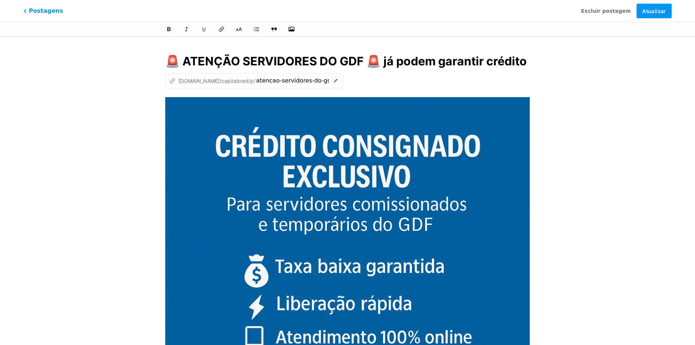
click at [393, 203] on img at bounding box center [347, 279] width 365 height 365
click at [339, 130] on img at bounding box center [347, 279] width 365 height 365
click at [316, 168] on img at bounding box center [347, 279] width 365 height 365
click at [290, 27] on icon "button" at bounding box center [291, 29] width 7 height 7
click at [0, 0] on input "file" at bounding box center [0, 0] width 0 height 0
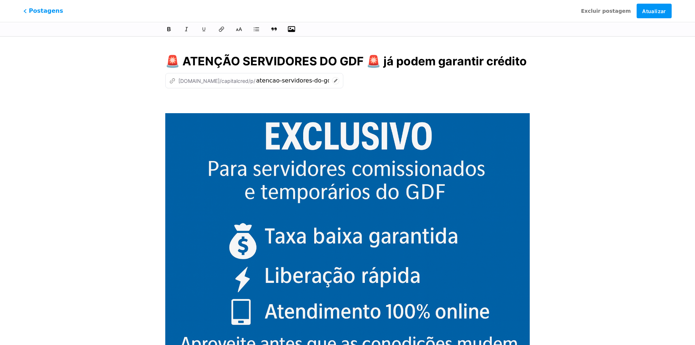
scroll to position [59, 0]
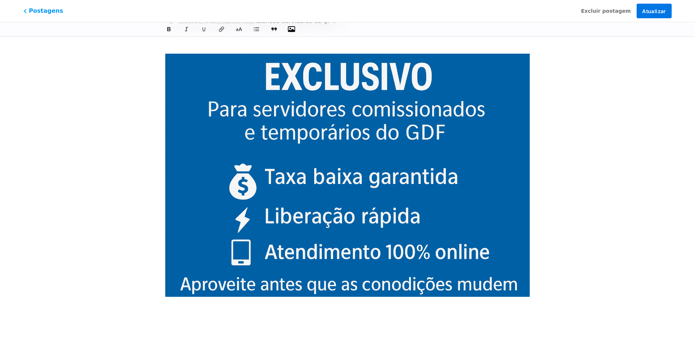
click at [648, 8] on font "Atualizar" at bounding box center [654, 11] width 24 height 6
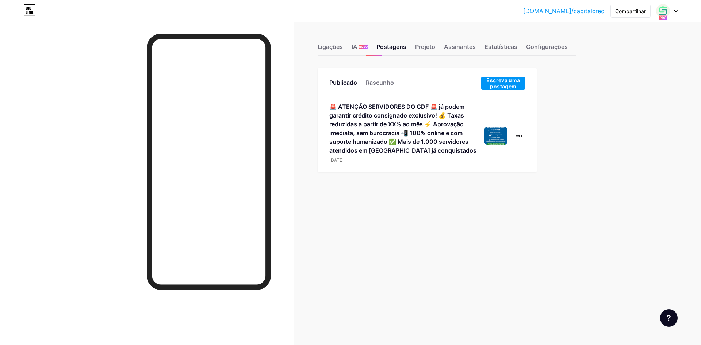
click at [444, 117] on font "🚨 ATENÇÃO SERVIDORES DO GDF 🚨 já podem garantir crédito consignado exclusivo! 💰…" at bounding box center [402, 128] width 147 height 51
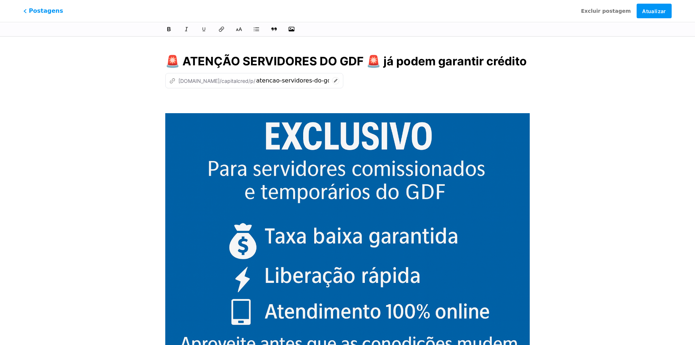
scroll to position [0, 1210]
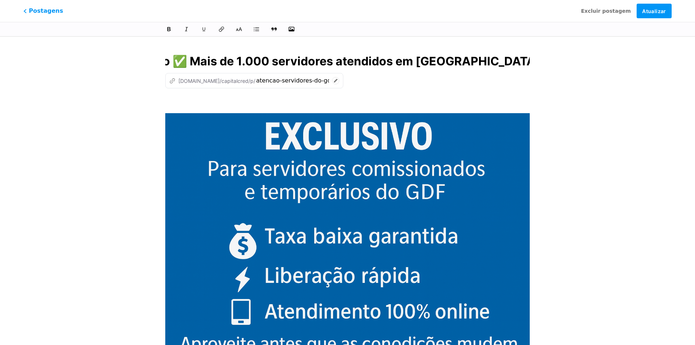
click at [233, 64] on input "🚨 ATENÇÃO SERVIDORES DO GDF 🚨 já podem garantir crédito consignado exclusivo! 💰…" at bounding box center [347, 62] width 365 height 18
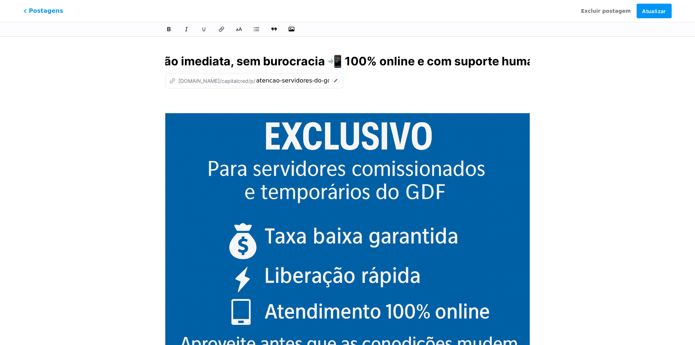
scroll to position [0, 1213]
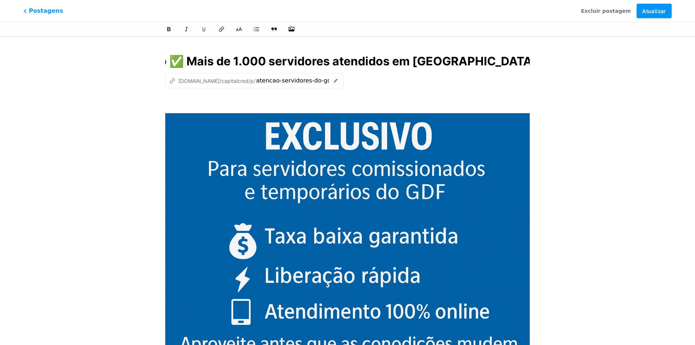
drag, startPoint x: 370, startPoint y: 59, endPoint x: 617, endPoint y: 50, distance: 247.6
click at [617, 50] on div "Este recurso está disponível apenas para usuários Pro. Comece um teste gratuito…" at bounding box center [347, 218] width 695 height 349
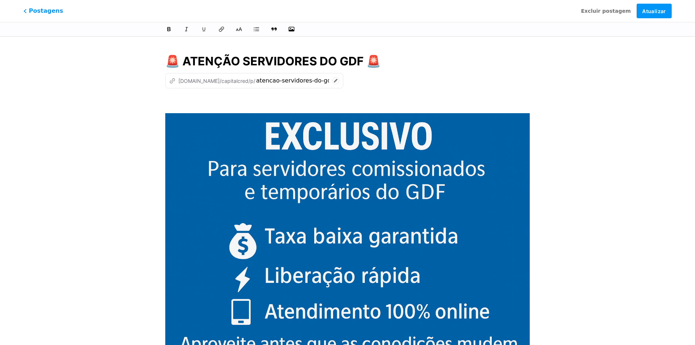
scroll to position [0, 0]
type input "🚨 ATENÇÃO SERVIDORES DO GDF 🚨"
click at [651, 12] on font "Atualizar" at bounding box center [654, 11] width 24 height 6
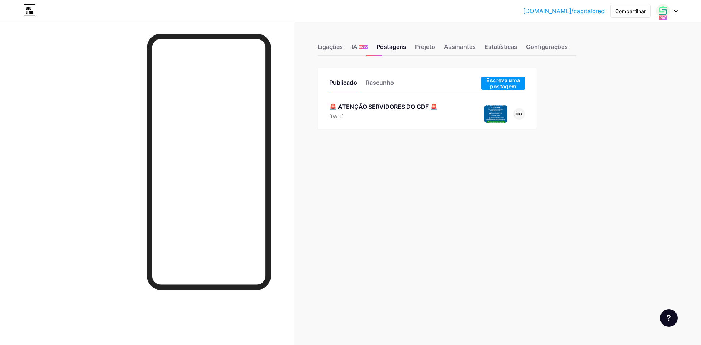
click at [523, 114] on div at bounding box center [519, 114] width 12 height 12
click at [496, 173] on font "Excluir" at bounding box center [494, 175] width 16 height 6
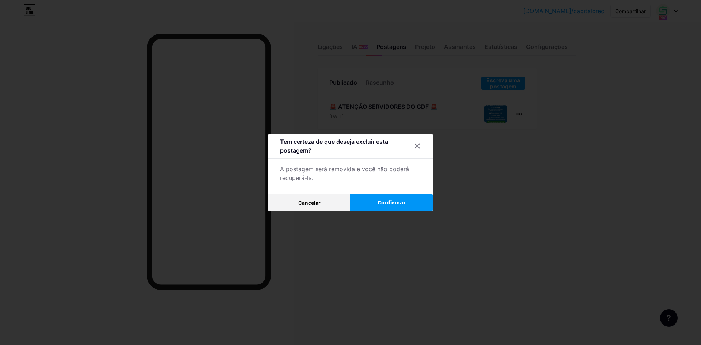
click at [398, 201] on font "Confirmar" at bounding box center [391, 203] width 28 height 6
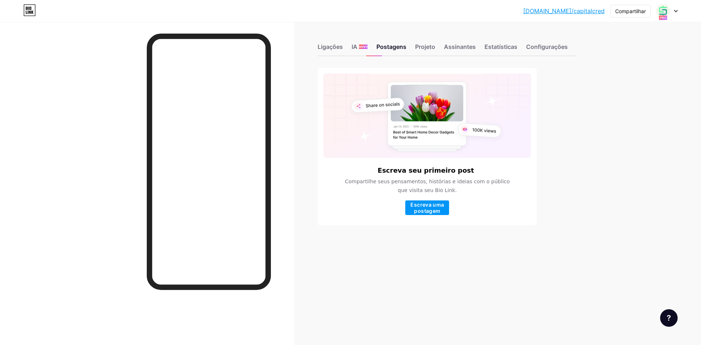
click at [674, 10] on icon at bounding box center [676, 11] width 4 height 3
click at [619, 81] on font "Configurações de Conta" at bounding box center [624, 83] width 61 height 6
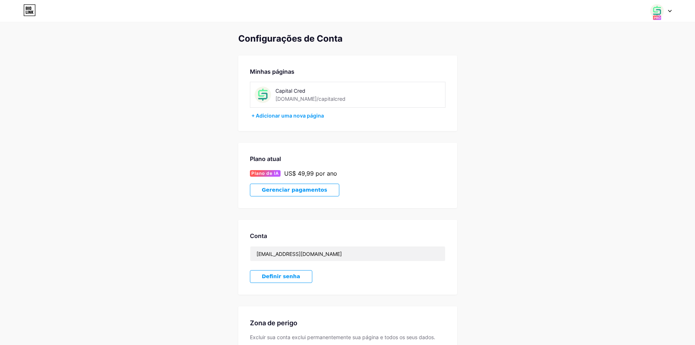
scroll to position [63, 0]
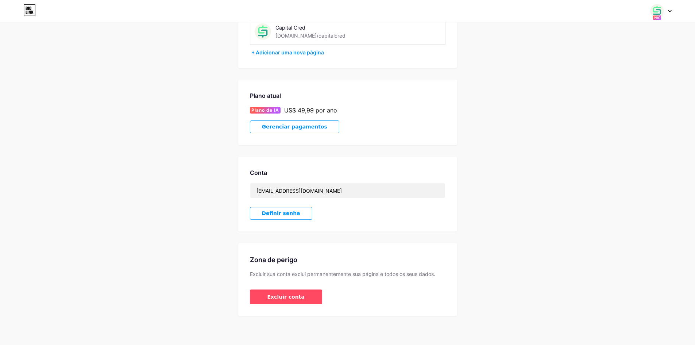
click at [297, 124] on font "Gerenciar pagamentos" at bounding box center [294, 127] width 65 height 6
